Goal: Task Accomplishment & Management: Manage account settings

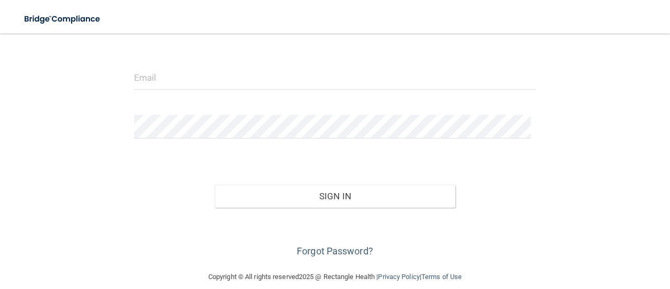
scroll to position [120, 0]
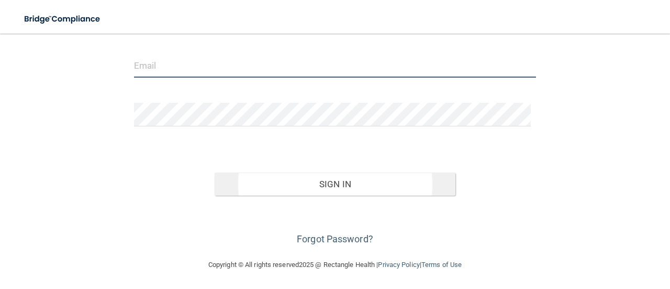
type input "[EMAIL_ADDRESS][DOMAIN_NAME]"
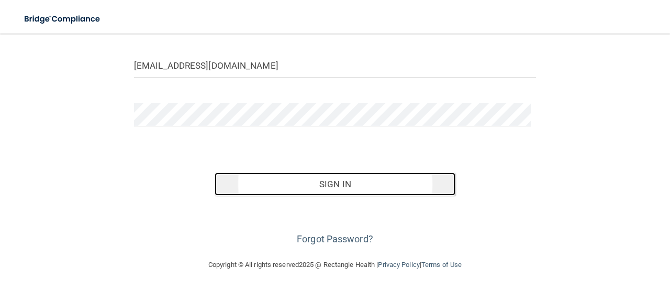
click at [369, 182] on button "Sign In" at bounding box center [335, 183] width 241 height 23
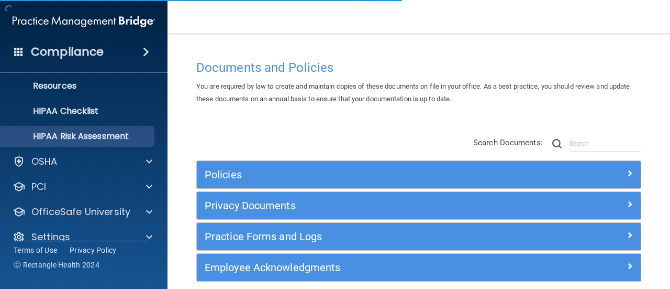
scroll to position [146, 0]
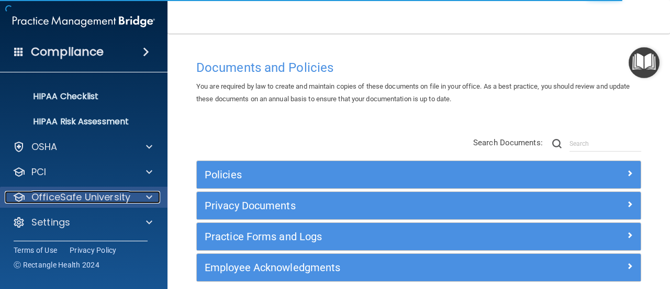
click at [82, 198] on p "OfficeSafe University" at bounding box center [80, 197] width 99 height 13
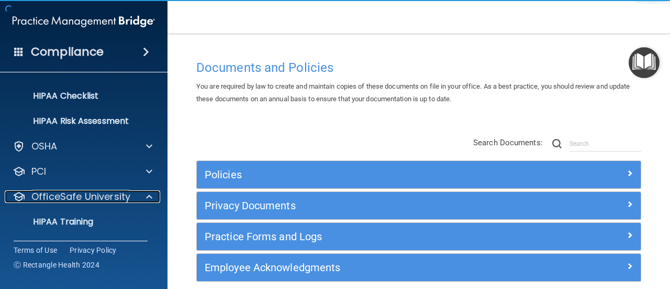
scroll to position [198, 0]
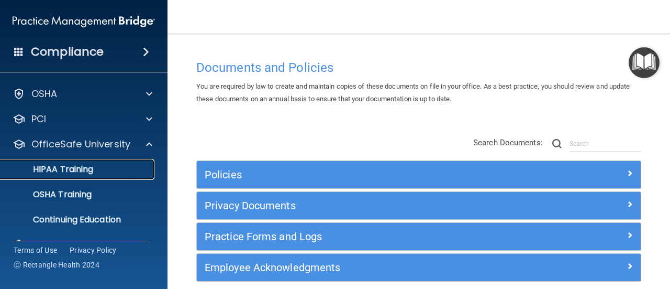
click at [84, 172] on p "HIPAA Training" at bounding box center [50, 169] width 86 height 10
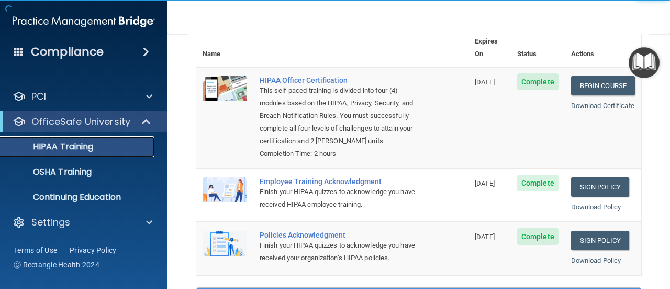
scroll to position [105, 0]
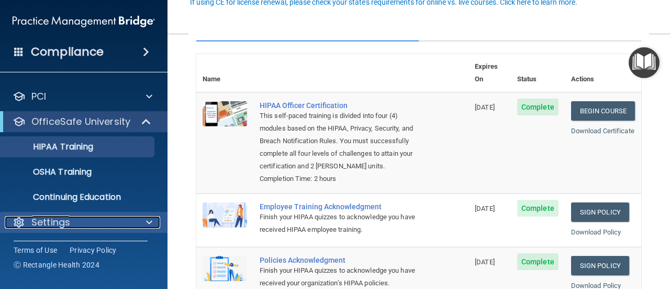
click at [50, 218] on p "Settings" at bounding box center [50, 222] width 39 height 13
click at [47, 227] on p "Settings" at bounding box center [50, 222] width 39 height 13
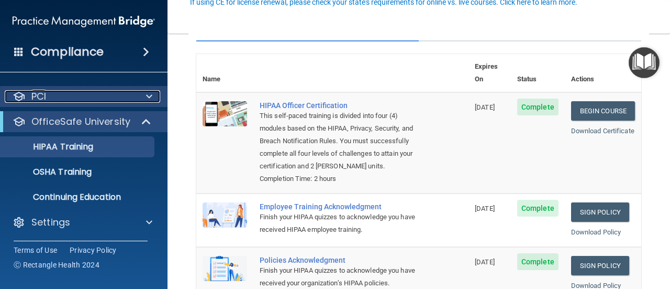
click at [135, 95] on div at bounding box center [148, 96] width 26 height 13
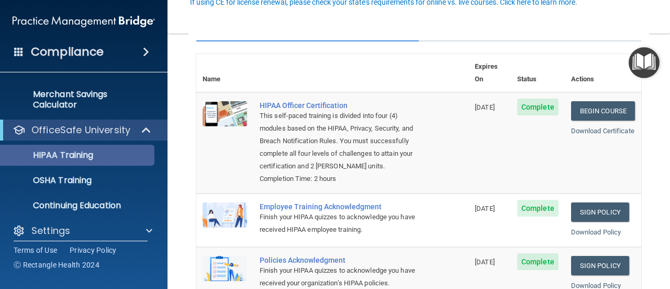
scroll to position [106, 0]
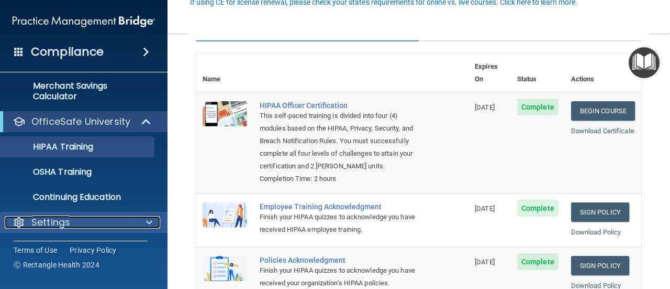
click at [149, 222] on span at bounding box center [149, 222] width 6 height 13
click at [149, 222] on span at bounding box center [149, 221] width 6 height 13
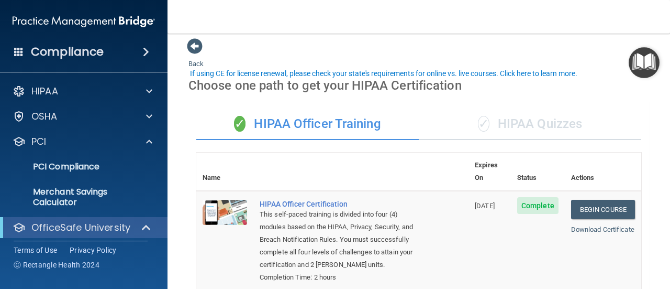
scroll to position [0, 0]
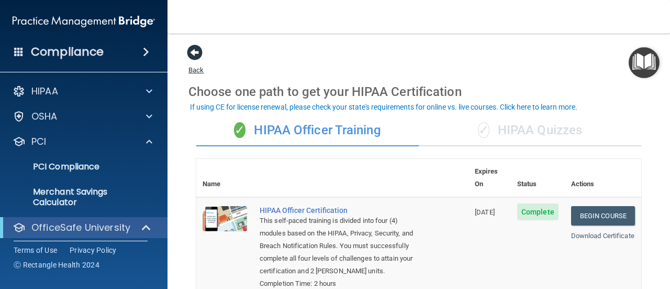
click at [194, 50] on span at bounding box center [195, 53] width 16 height 16
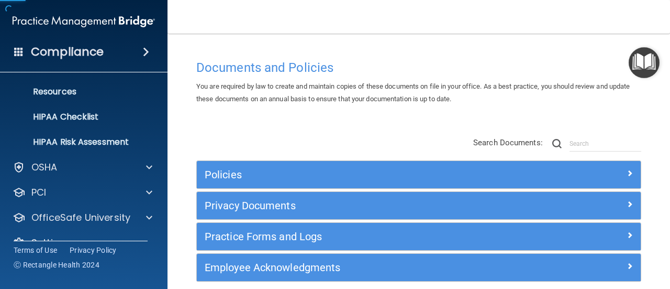
scroll to position [146, 0]
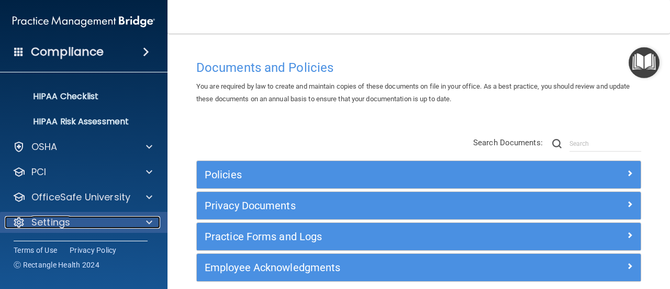
click at [60, 219] on p "Settings" at bounding box center [50, 222] width 39 height 13
click at [161, 218] on div "Settings" at bounding box center [84, 221] width 168 height 21
click at [130, 226] on div "Settings" at bounding box center [70, 221] width 130 height 13
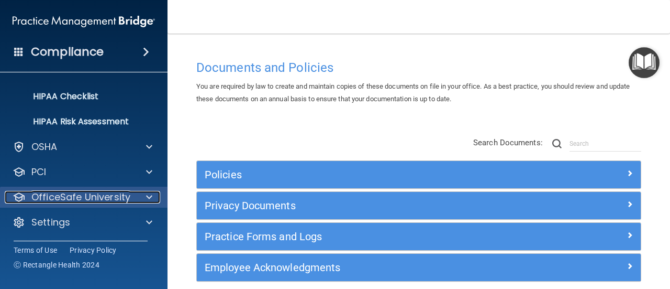
click at [105, 198] on p "OfficeSafe University" at bounding box center [80, 197] width 99 height 13
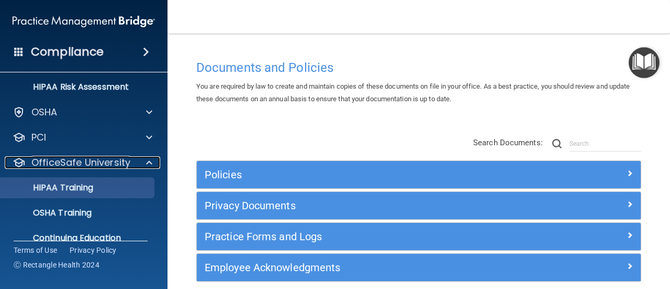
scroll to position [221, 0]
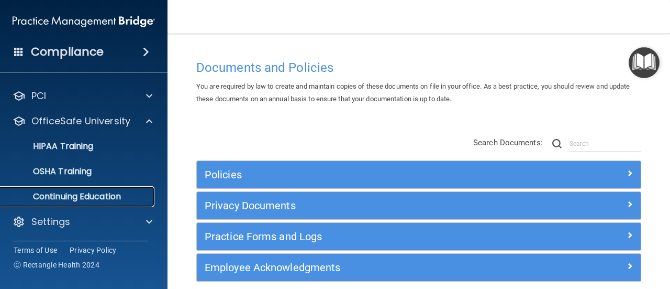
click at [104, 194] on p "Continuing Education" at bounding box center [78, 196] width 143 height 10
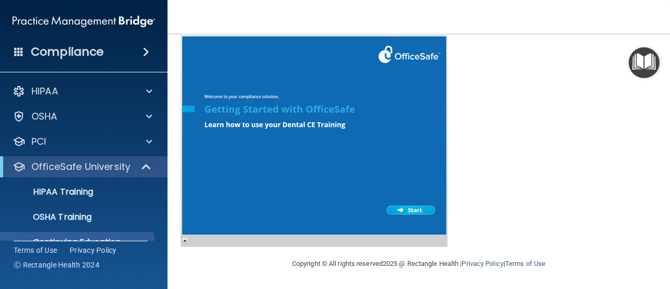
click at [136, 52] on div "Compliance" at bounding box center [84, 51] width 168 height 23
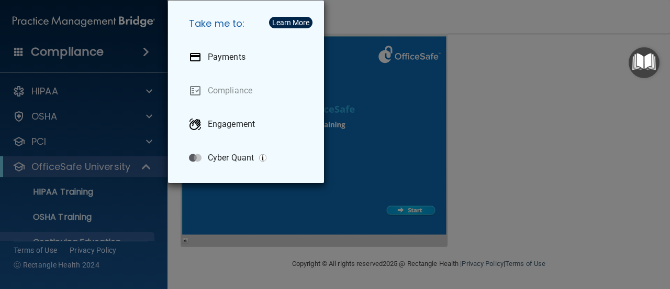
click at [89, 51] on div "Take me to: Payments Compliance Engagement Cyber Quant" at bounding box center [335, 144] width 670 height 289
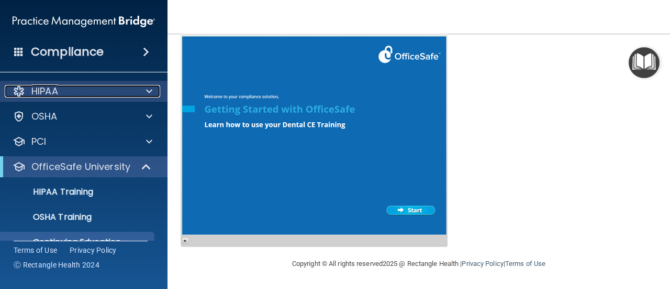
click at [40, 87] on p "HIPAA" at bounding box center [44, 91] width 27 height 13
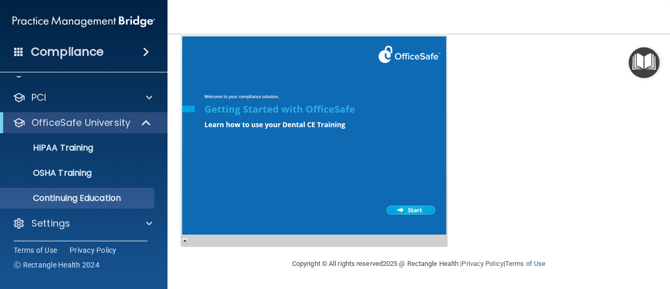
scroll to position [221, 0]
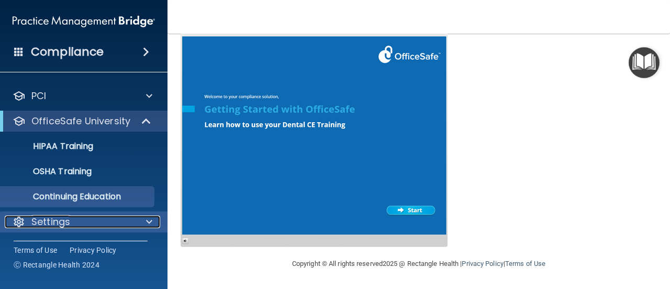
click at [151, 217] on span at bounding box center [149, 221] width 6 height 13
click at [84, 220] on div "Settings" at bounding box center [70, 221] width 130 height 13
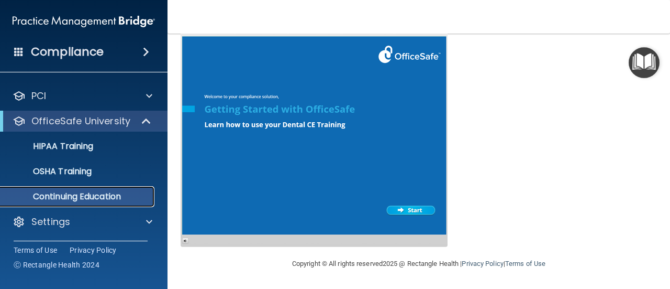
click at [91, 199] on p "Continuing Education" at bounding box center [78, 196] width 143 height 10
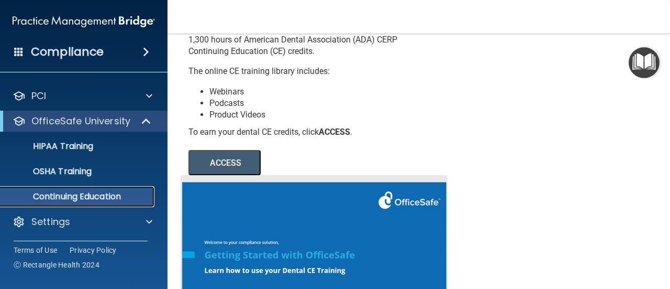
scroll to position [0, 0]
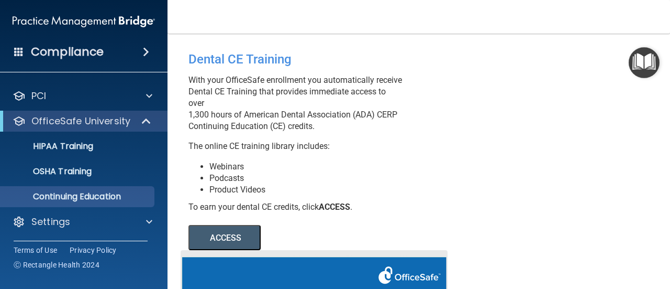
click at [48, 53] on h4 "Compliance" at bounding box center [67, 52] width 73 height 15
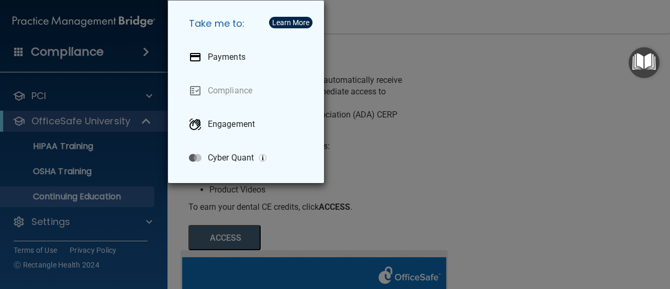
click at [542, 142] on div "Take me to: Payments Compliance Engagement Cyber Quant" at bounding box center [335, 144] width 670 height 289
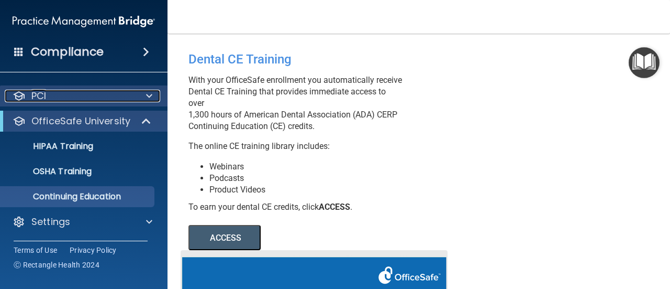
click at [136, 91] on div at bounding box center [148, 96] width 26 height 13
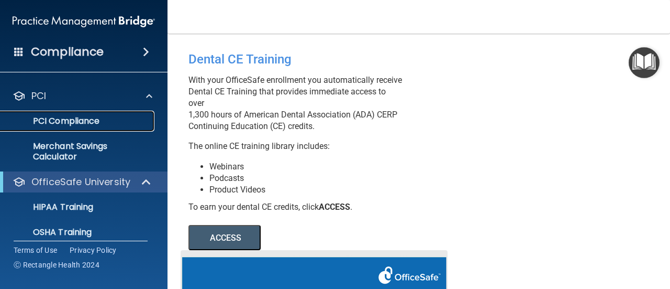
click at [80, 119] on p "PCI Compliance" at bounding box center [78, 121] width 143 height 10
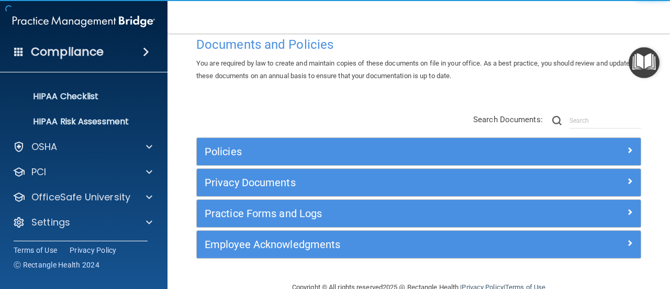
scroll to position [46, 0]
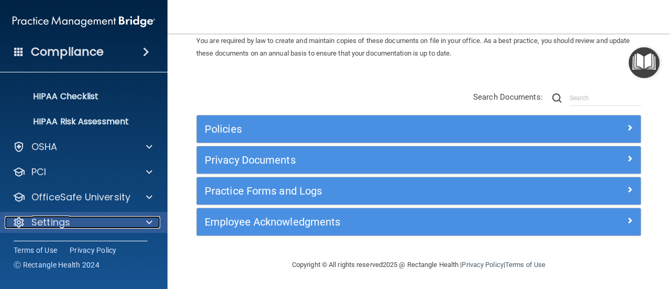
click at [54, 216] on p "Settings" at bounding box center [50, 222] width 39 height 13
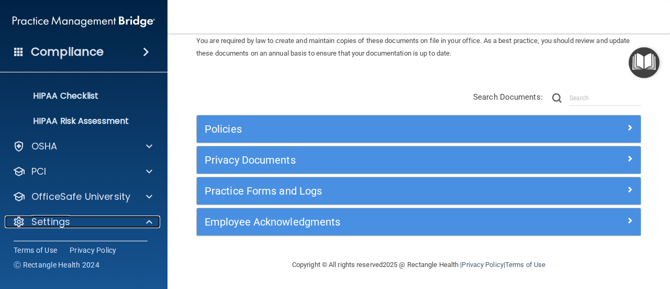
scroll to position [246, 0]
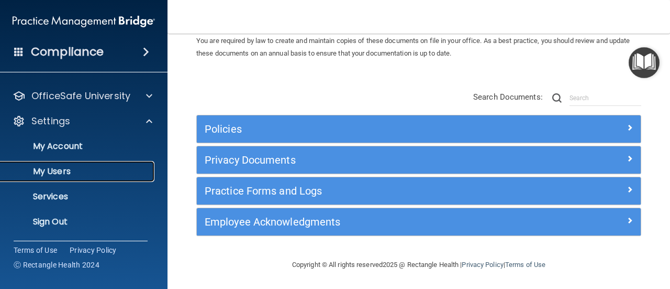
click at [59, 169] on p "My Users" at bounding box center [78, 171] width 143 height 10
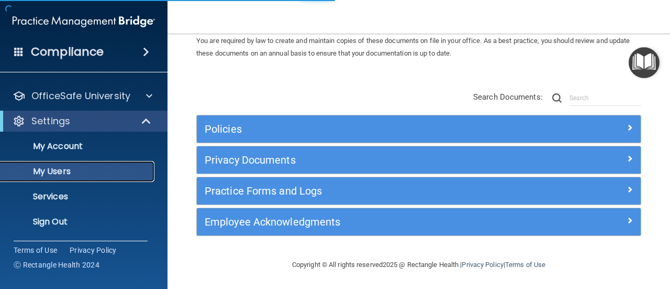
scroll to position [70, 0]
select select "20"
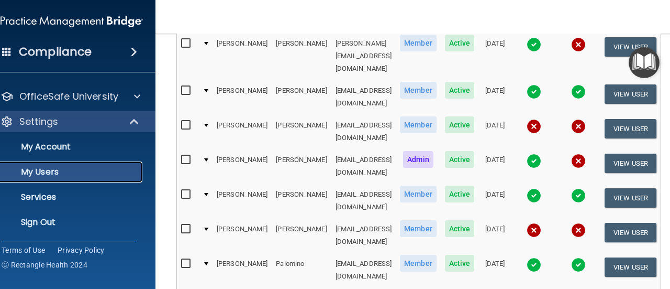
scroll to position [604, 0]
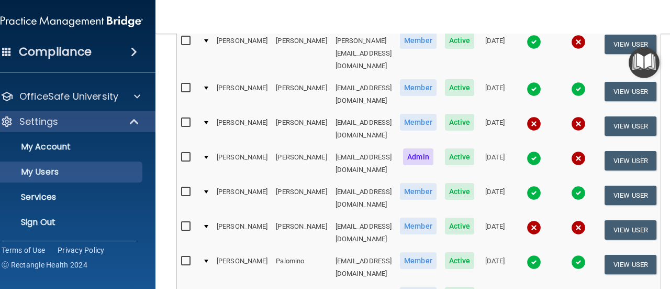
select select "20"
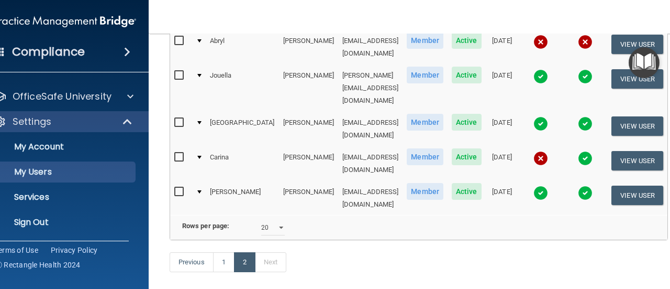
scroll to position [194, 0]
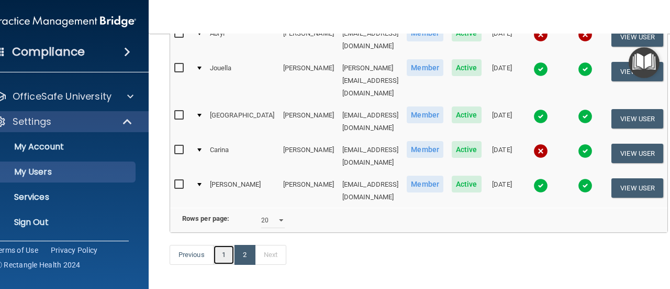
click at [213, 245] on link "1" at bounding box center [223, 255] width 21 height 20
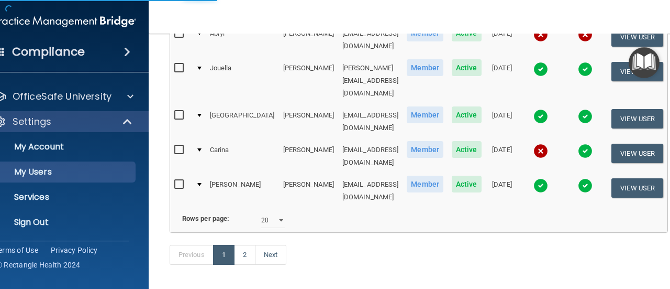
select select "20"
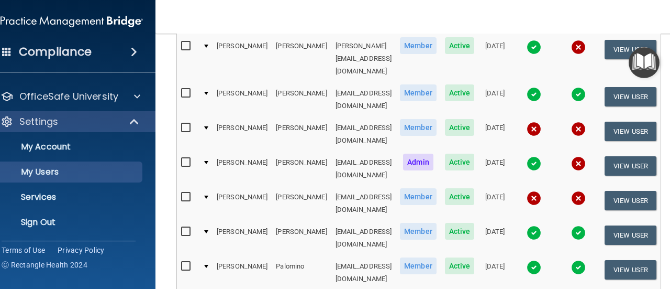
scroll to position [604, 0]
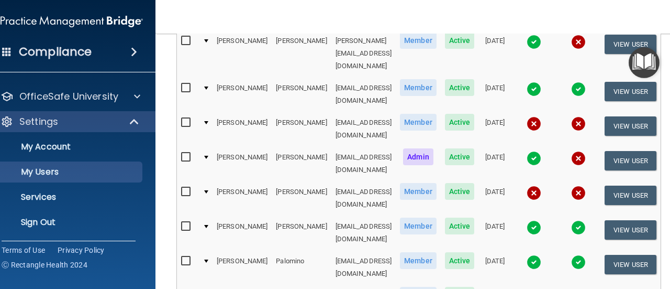
select select "20"
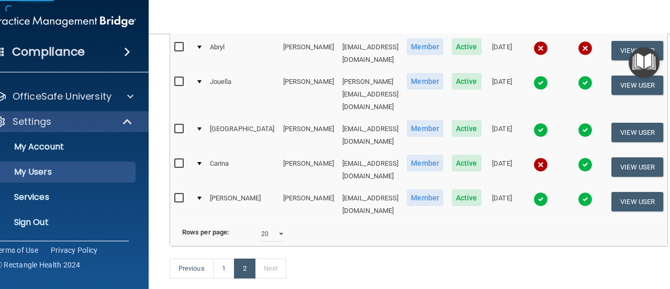
scroll to position [194, 0]
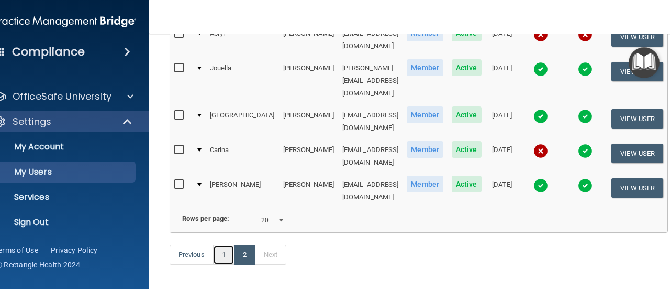
click at [213, 245] on link "1" at bounding box center [223, 255] width 21 height 20
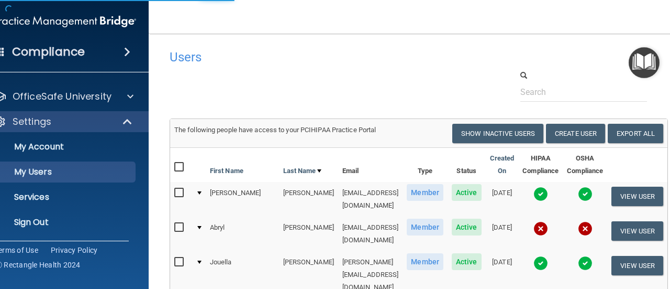
select select "20"
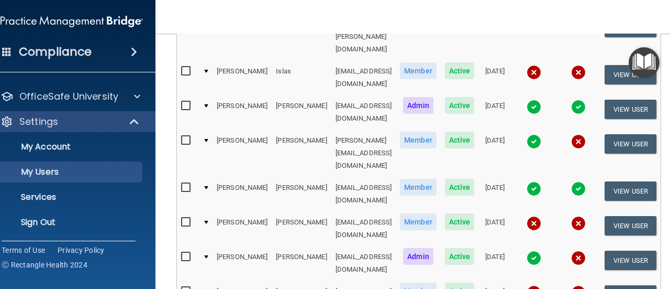
scroll to position [524, 0]
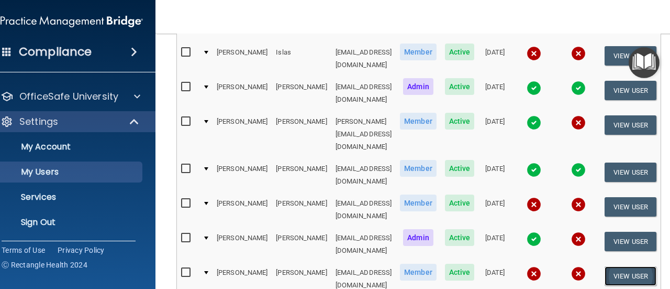
click at [645, 266] on button "View User" at bounding box center [631, 275] width 52 height 19
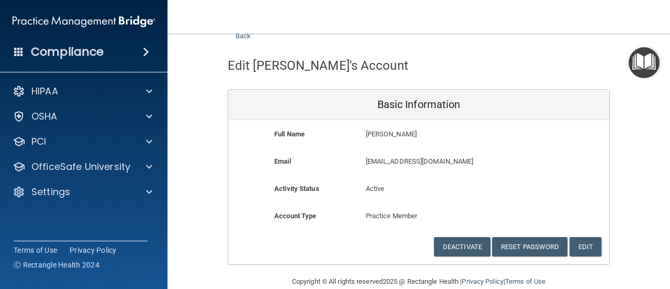
scroll to position [51, 0]
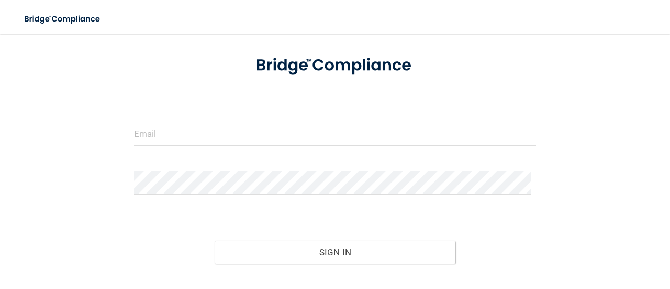
scroll to position [120, 0]
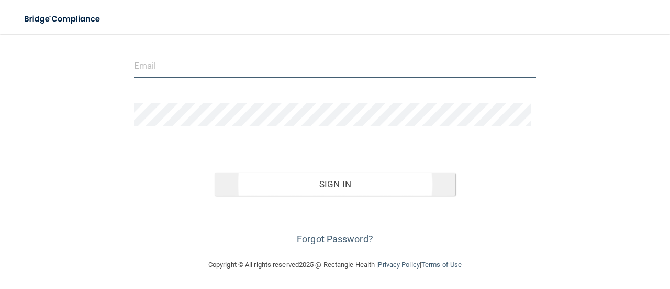
type input "[EMAIL_ADDRESS][DOMAIN_NAME]"
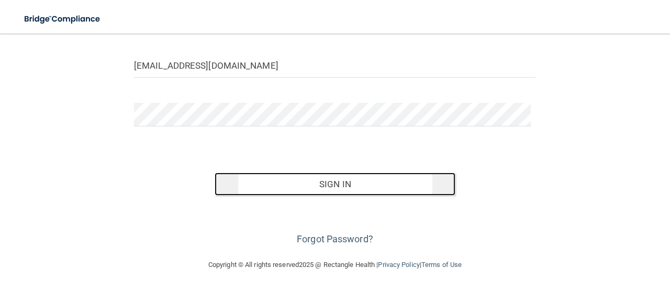
click at [389, 186] on button "Sign In" at bounding box center [335, 183] width 241 height 23
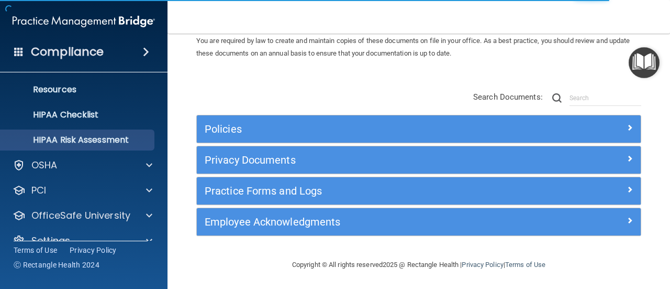
scroll to position [146, 0]
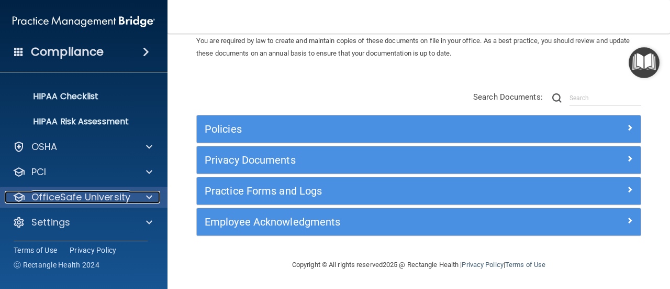
click at [86, 195] on p "OfficeSafe University" at bounding box center [80, 197] width 99 height 13
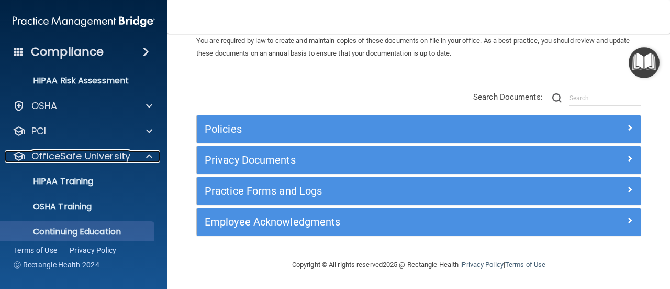
scroll to position [221, 0]
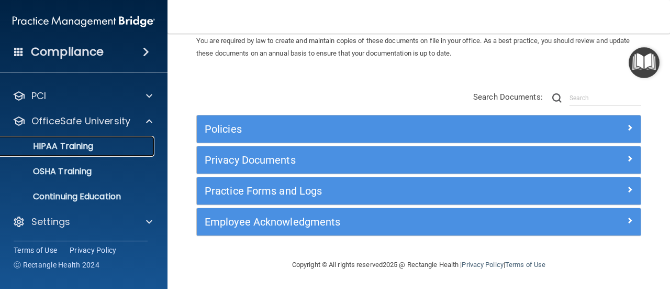
click at [40, 145] on p "HIPAA Training" at bounding box center [50, 146] width 86 height 10
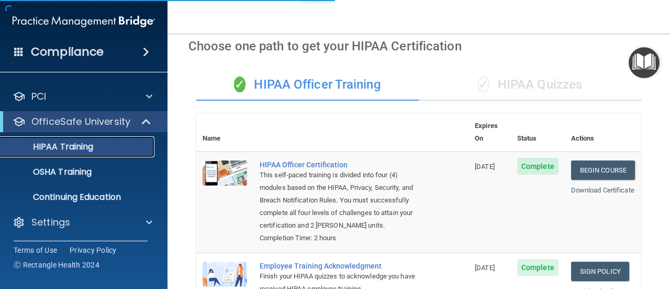
scroll to position [462, 0]
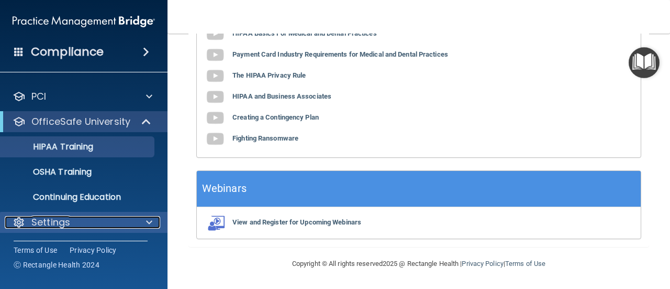
click at [79, 219] on div "Settings" at bounding box center [70, 222] width 130 height 13
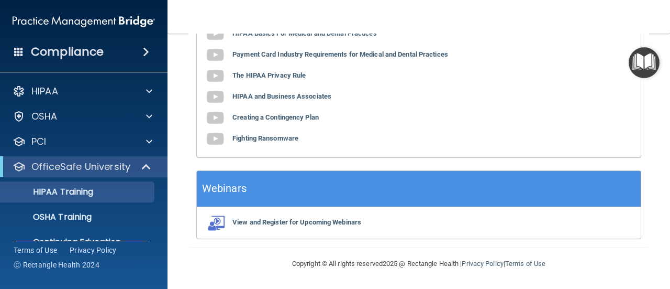
scroll to position [146, 0]
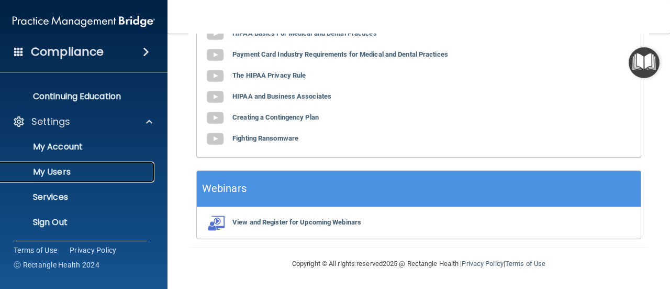
click at [67, 169] on p "My Users" at bounding box center [78, 172] width 143 height 10
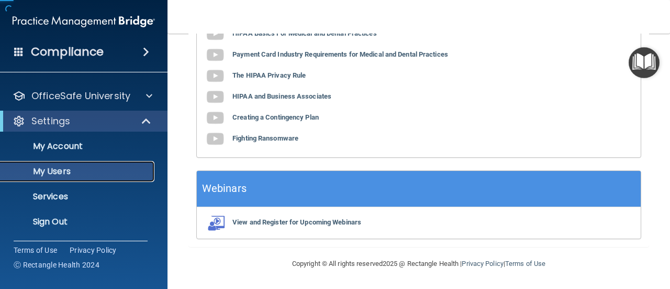
scroll to position [70, 0]
click at [65, 169] on p "My Users" at bounding box center [78, 172] width 143 height 10
click at [52, 173] on p "My Users" at bounding box center [78, 172] width 143 height 10
click at [51, 173] on p "My Users" at bounding box center [78, 172] width 143 height 10
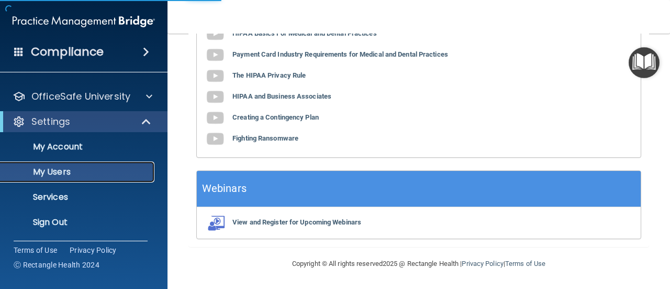
select select "20"
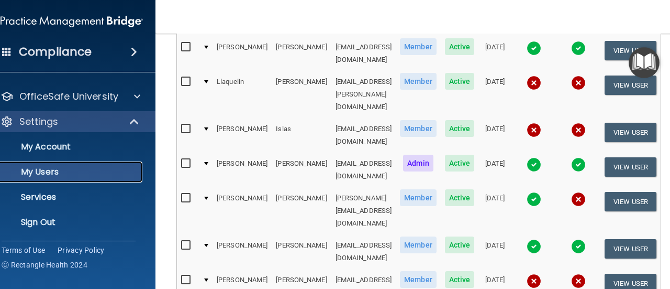
scroll to position [500, 0]
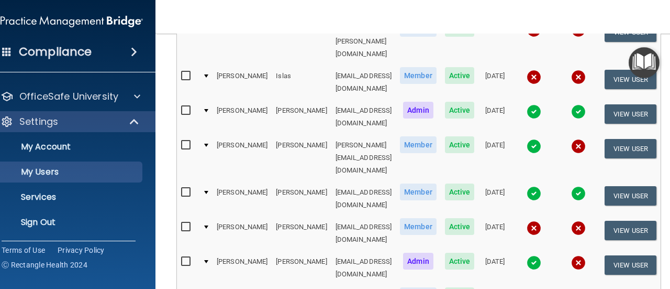
checkbox input "false"
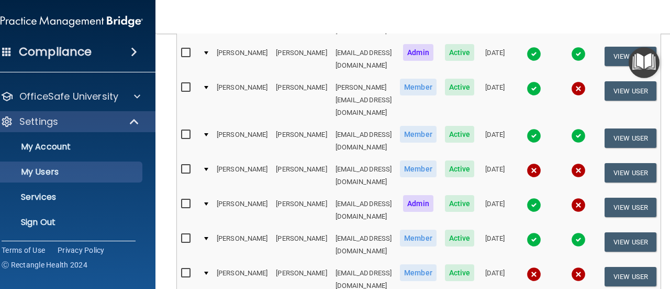
scroll to position [576, 0]
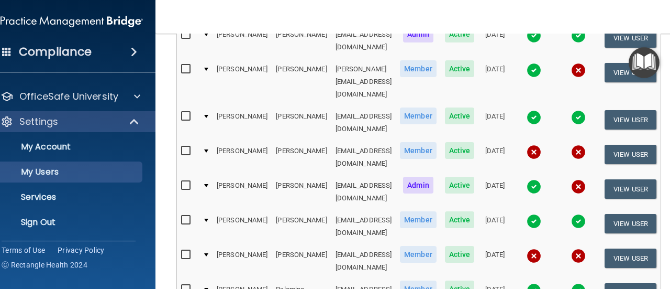
select select "20"
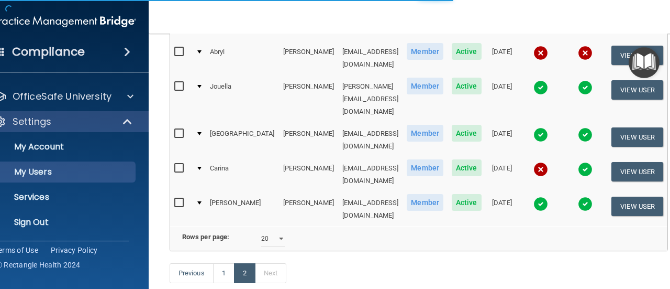
scroll to position [194, 0]
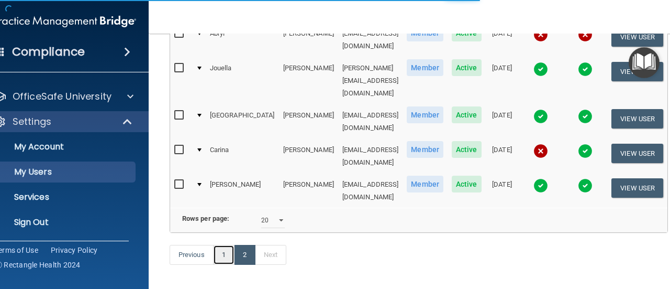
click at [213, 245] on link "1" at bounding box center [223, 255] width 21 height 20
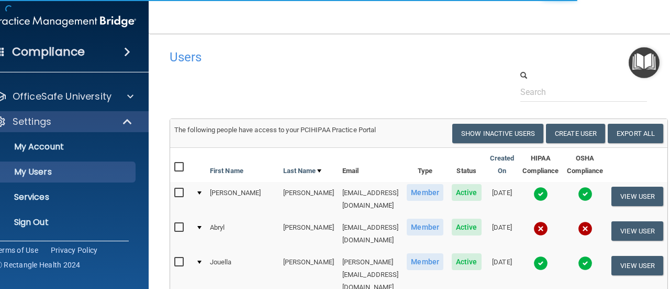
select select "20"
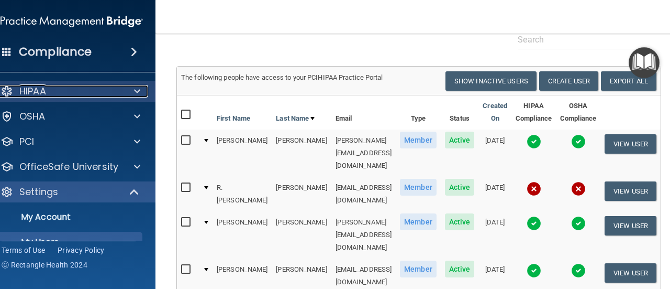
click at [19, 96] on p "HIPAA" at bounding box center [32, 91] width 27 height 13
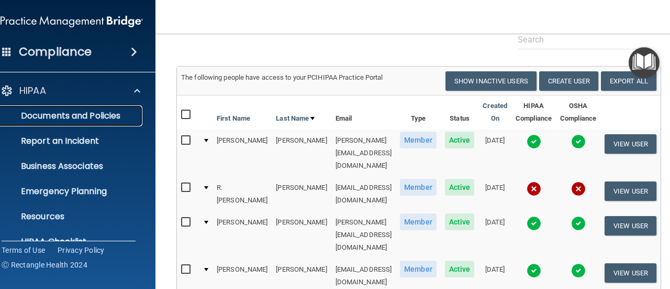
click at [69, 118] on p "Documents and Policies" at bounding box center [66, 116] width 143 height 10
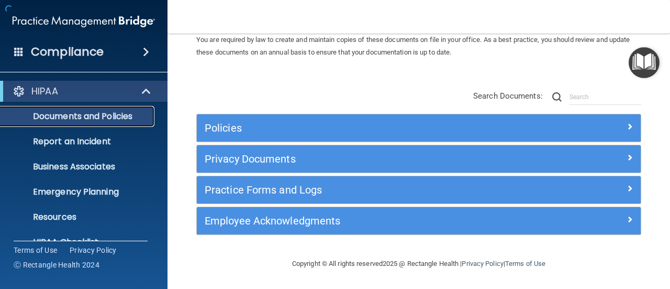
scroll to position [46, 0]
